Goal: Task Accomplishment & Management: Manage account settings

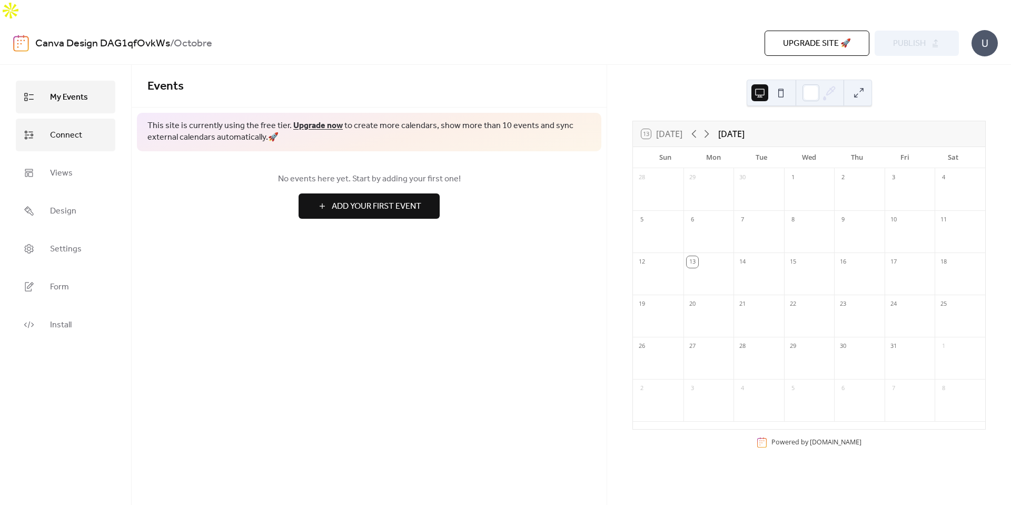
click at [71, 127] on span "Connect" at bounding box center [66, 135] width 32 height 17
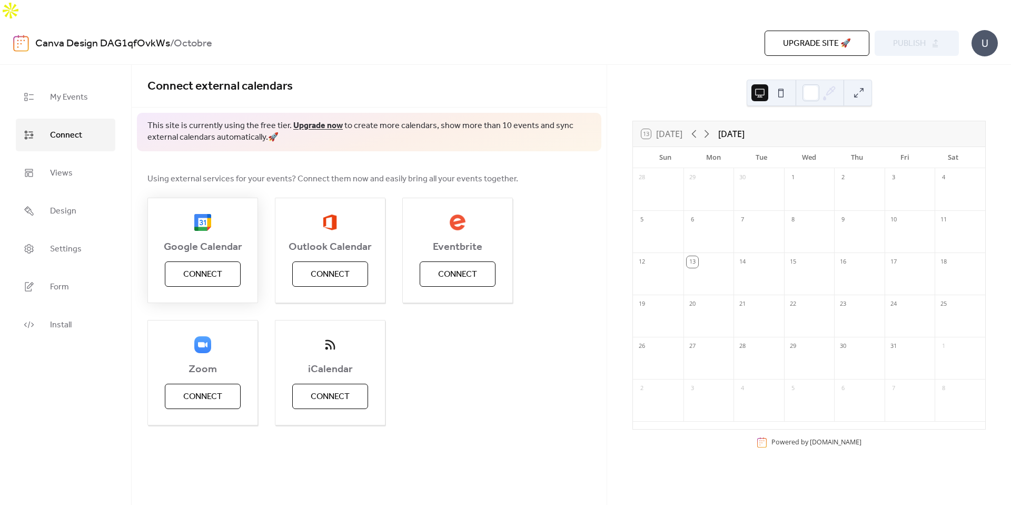
click at [217, 268] on span "Connect" at bounding box center [202, 274] width 39 height 13
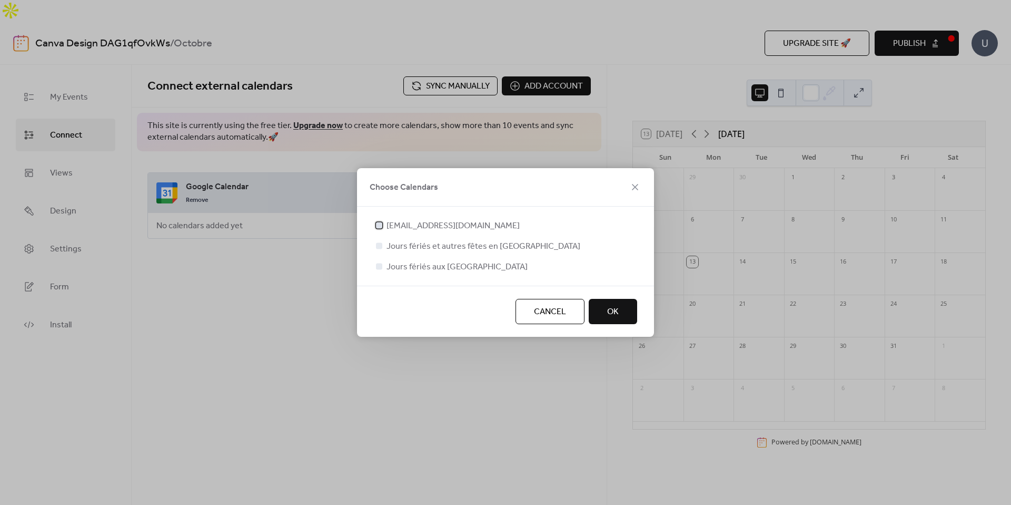
click at [384, 227] on div at bounding box center [379, 225] width 11 height 11
click at [612, 315] on span "OK" at bounding box center [613, 312] width 12 height 13
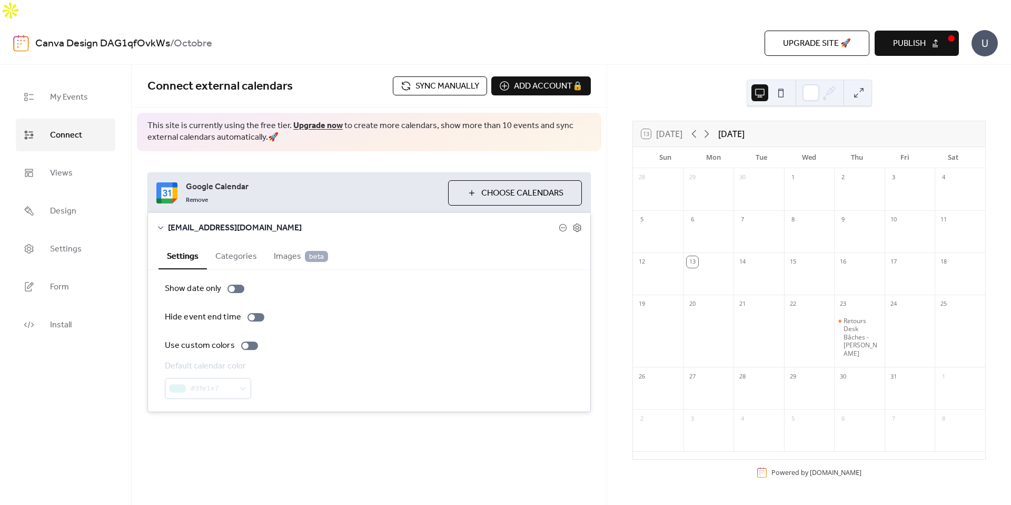
click at [480, 422] on div "Connect external calendars Sync manually Add account 🔒 🔒 This site is currently…" at bounding box center [369, 259] width 475 height 389
click at [700, 311] on div at bounding box center [709, 337] width 51 height 52
click at [753, 311] on div at bounding box center [759, 337] width 51 height 52
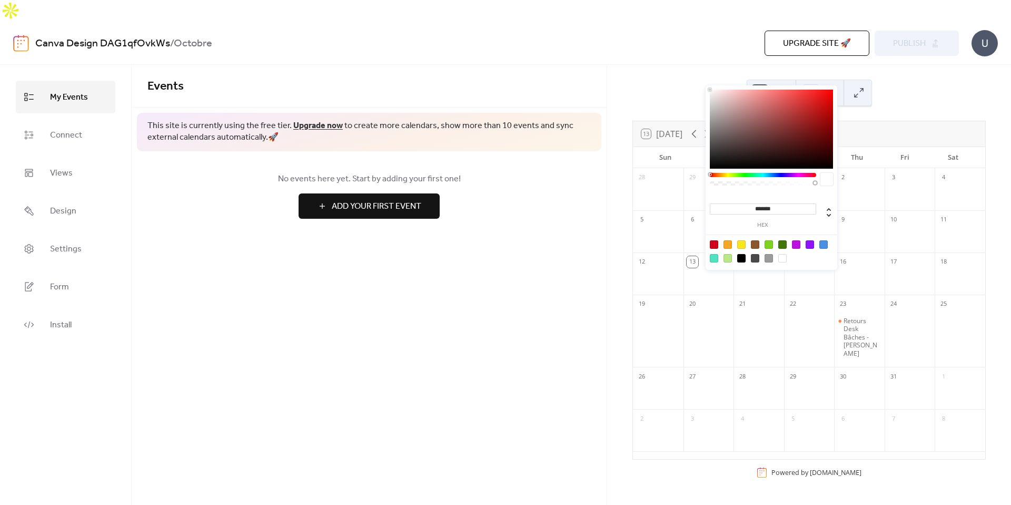
click at [832, 85] on icon at bounding box center [830, 93] width 16 height 16
click at [802, 113] on div at bounding box center [771, 129] width 123 height 79
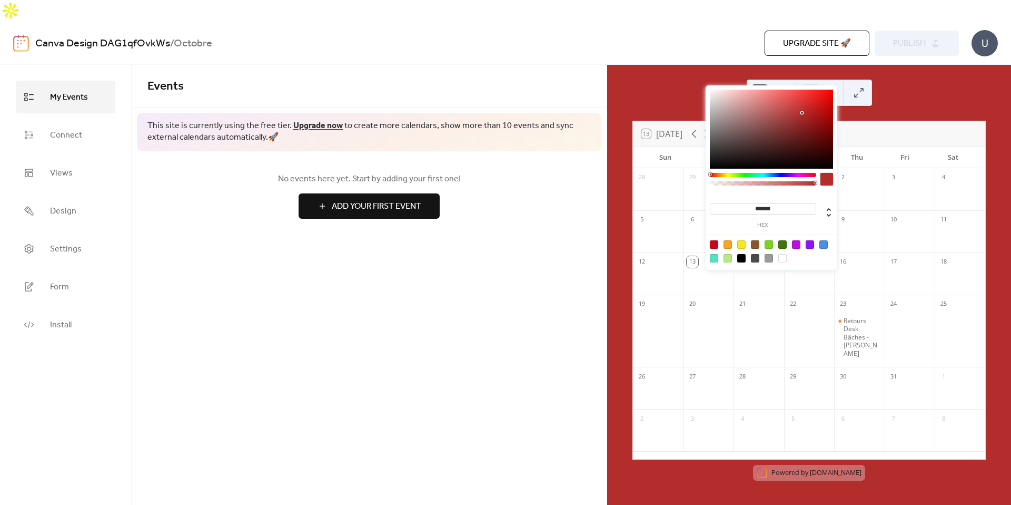
click at [778, 127] on div at bounding box center [771, 129] width 123 height 79
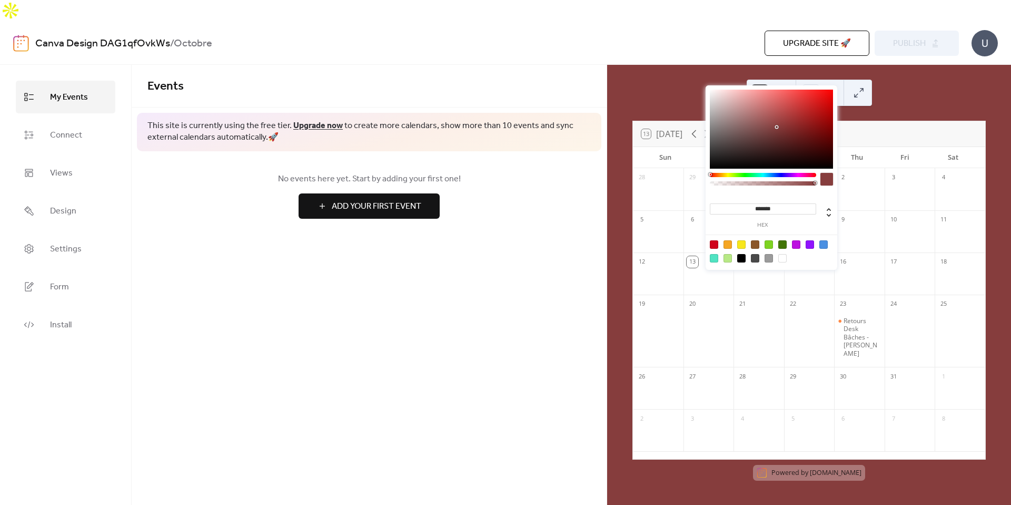
click at [793, 136] on div at bounding box center [771, 129] width 123 height 79
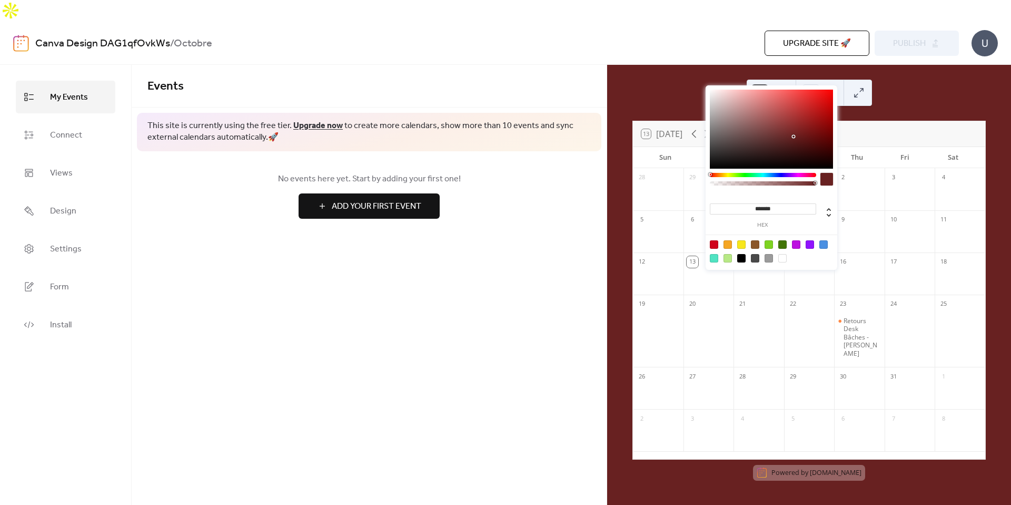
type input "*******"
click at [795, 126] on div at bounding box center [771, 129] width 123 height 79
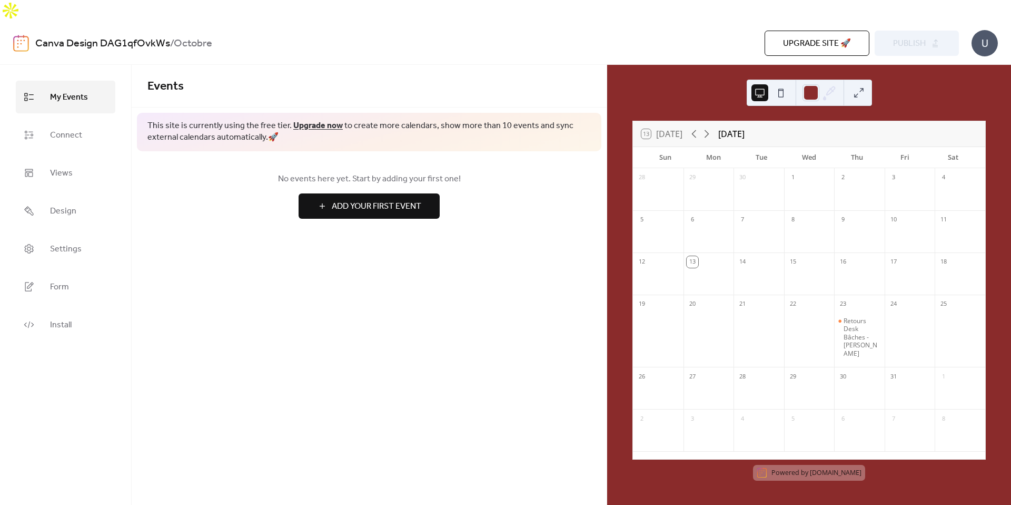
click at [888, 68] on div "13 Today October 2025 Sun Mon Tue Wed Thu Fri Sat 28 29 30 1 2 3 4 5 6 7 8 9 10…" at bounding box center [809, 285] width 404 height 440
click at [830, 87] on icon at bounding box center [831, 91] width 8 height 8
click at [782, 84] on button at bounding box center [781, 92] width 17 height 17
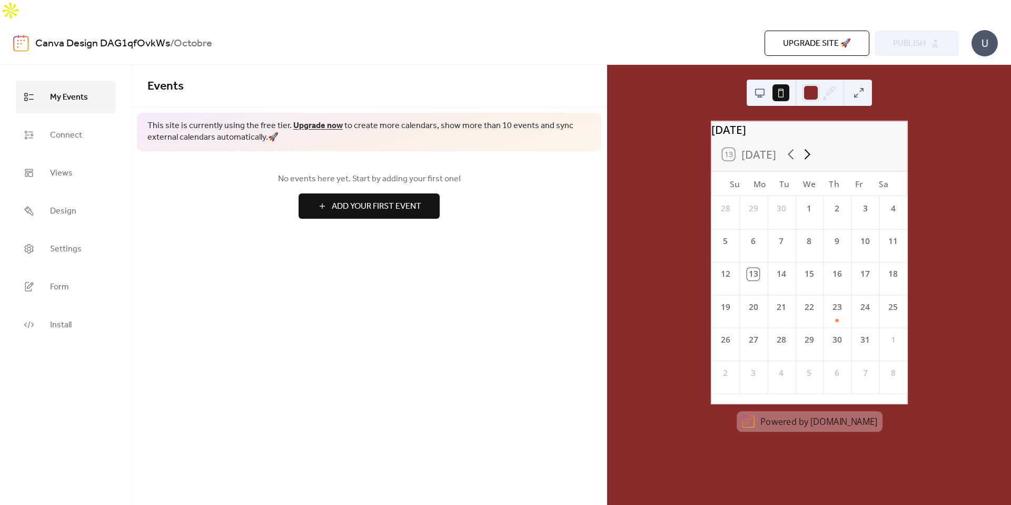
click at [809, 146] on icon at bounding box center [807, 154] width 16 height 16
click at [786, 146] on icon at bounding box center [791, 154] width 16 height 16
click at [80, 127] on span "Connect" at bounding box center [66, 135] width 32 height 17
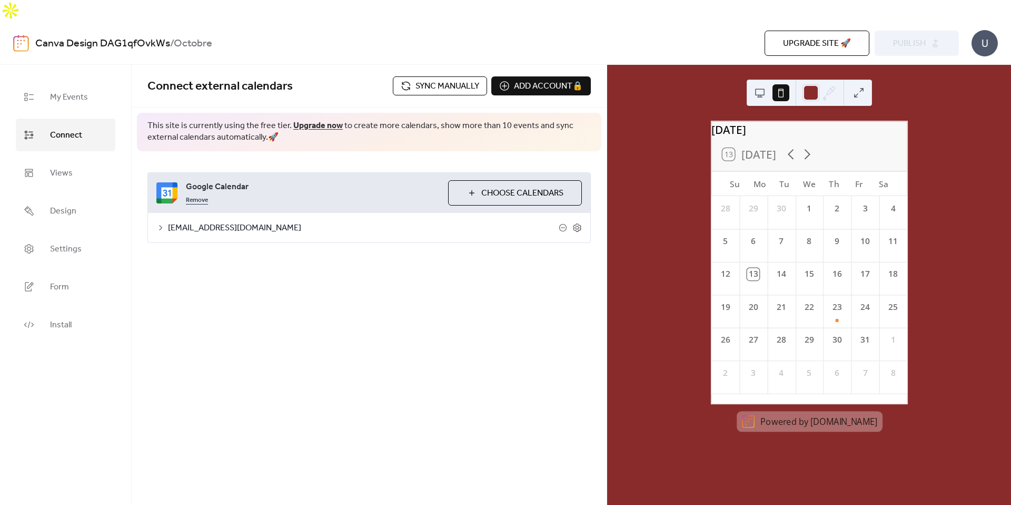
click at [194, 193] on link "Remove" at bounding box center [197, 199] width 22 height 13
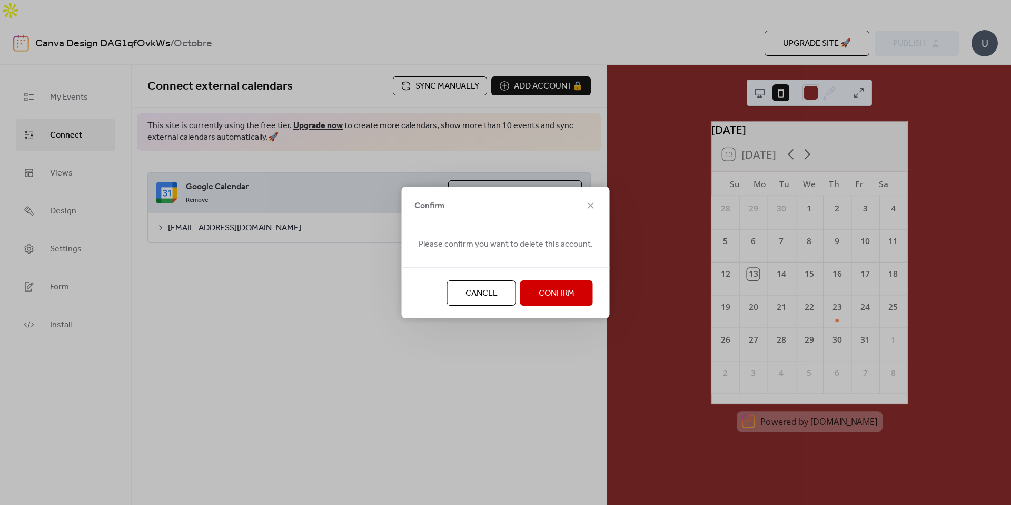
click at [565, 291] on span "Confirm" at bounding box center [557, 293] width 36 height 13
